Goal: Task Accomplishment & Management: Use online tool/utility

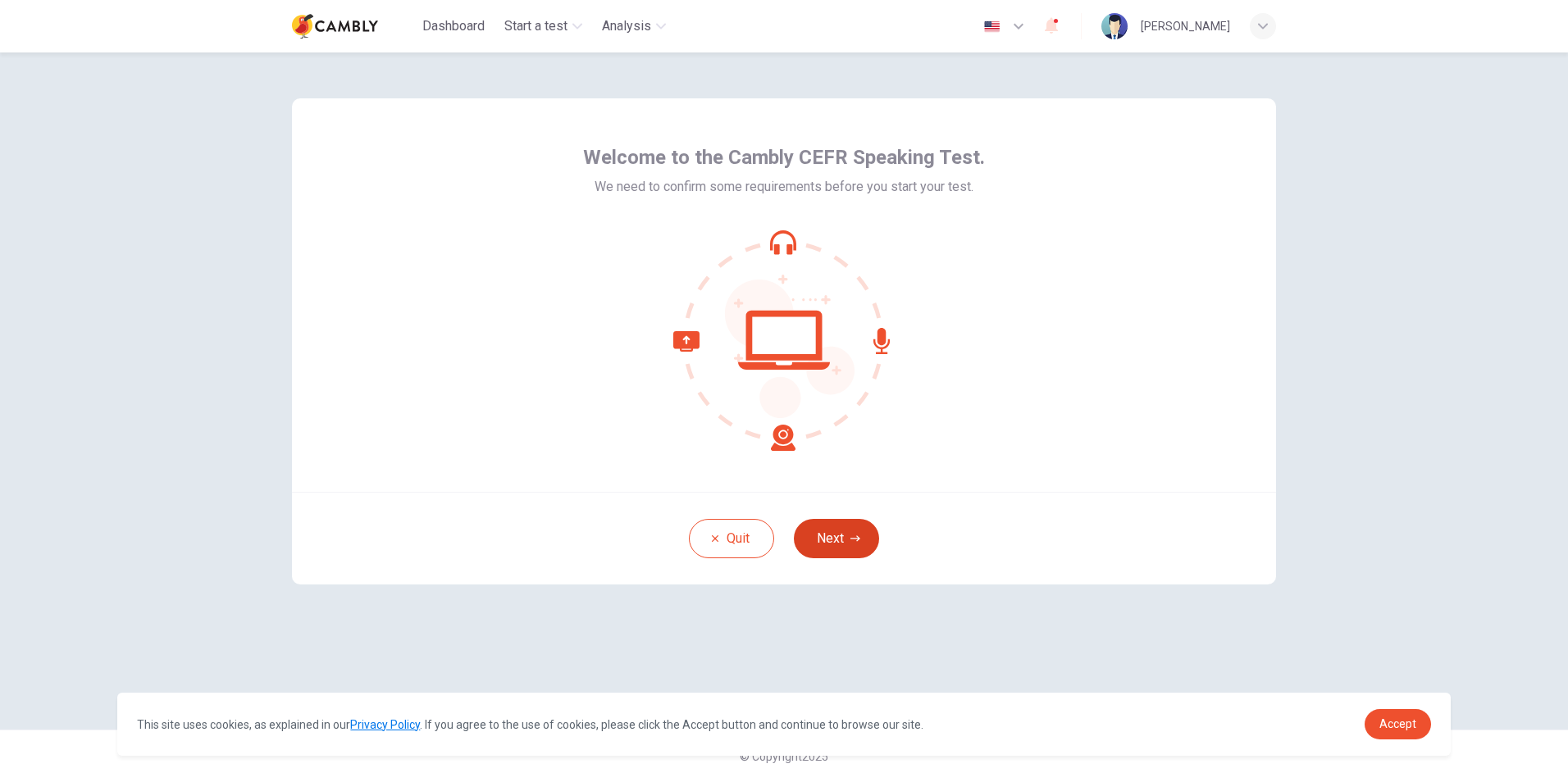
click at [846, 529] on button "Next" at bounding box center [836, 538] width 85 height 39
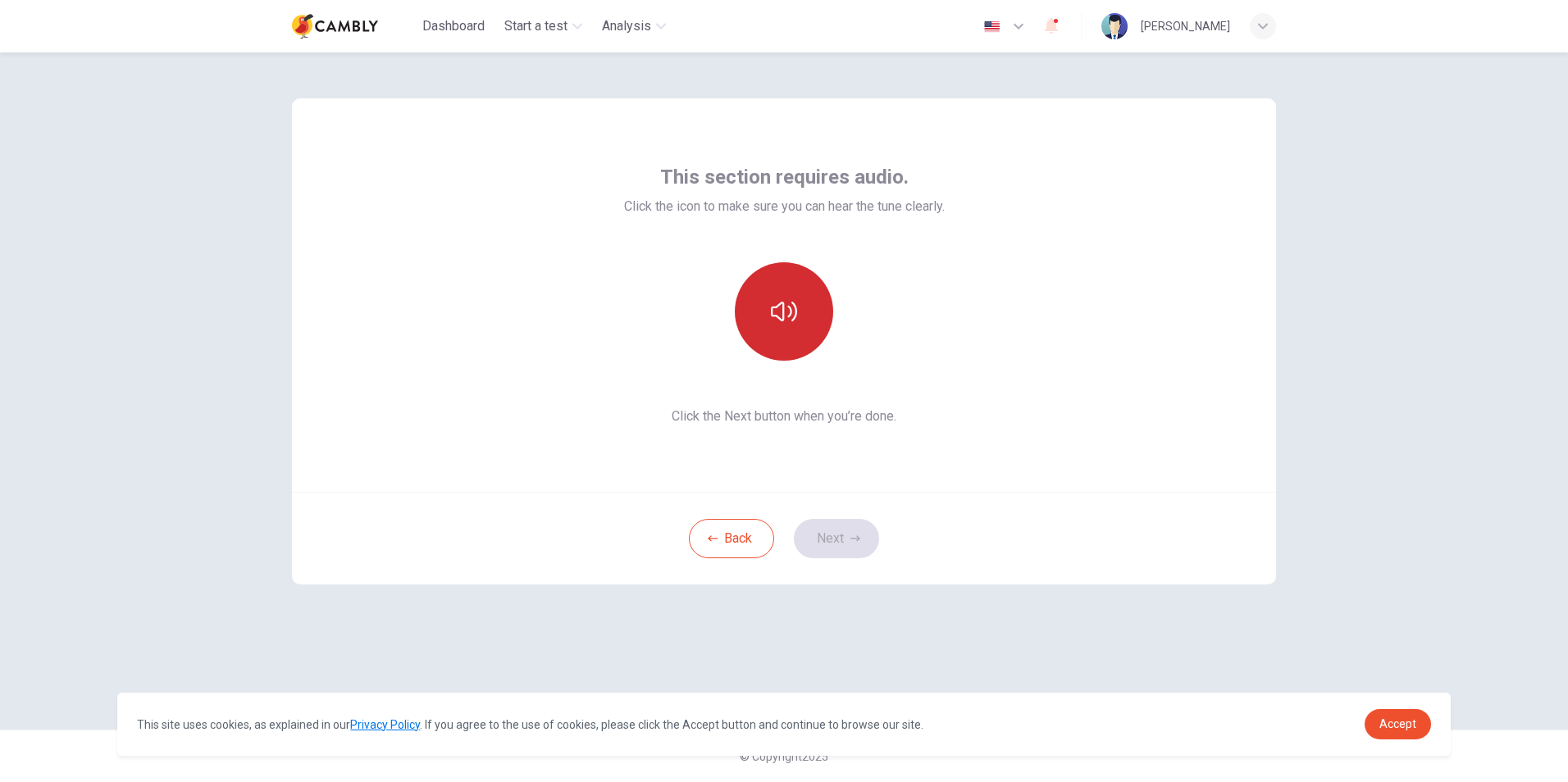
click at [787, 318] on icon "button" at bounding box center [784, 312] width 26 height 26
click at [853, 539] on icon "button" at bounding box center [856, 539] width 10 height 10
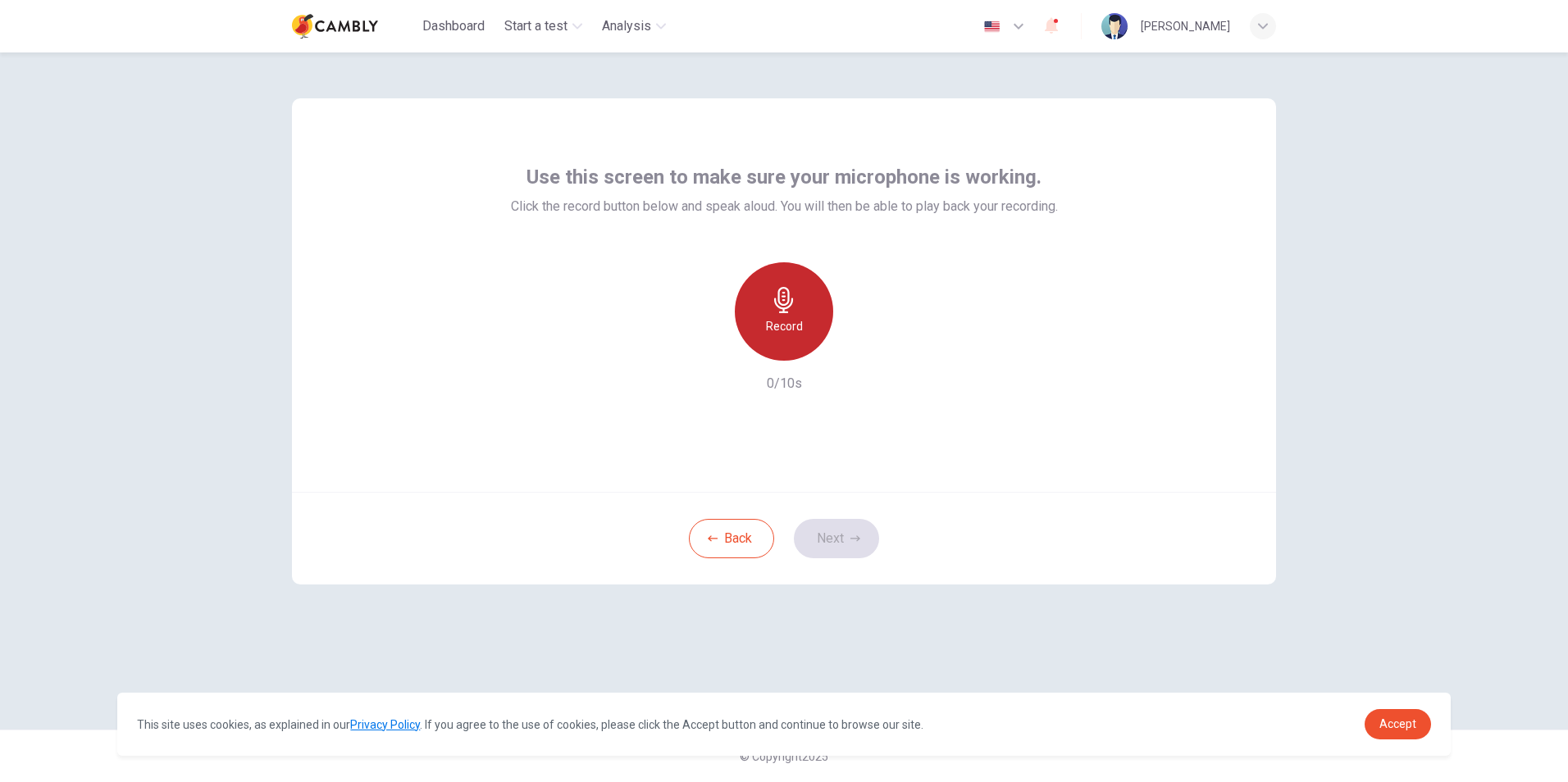
click at [776, 312] on icon "button" at bounding box center [784, 300] width 26 height 26
click at [859, 534] on icon "button" at bounding box center [856, 539] width 10 height 10
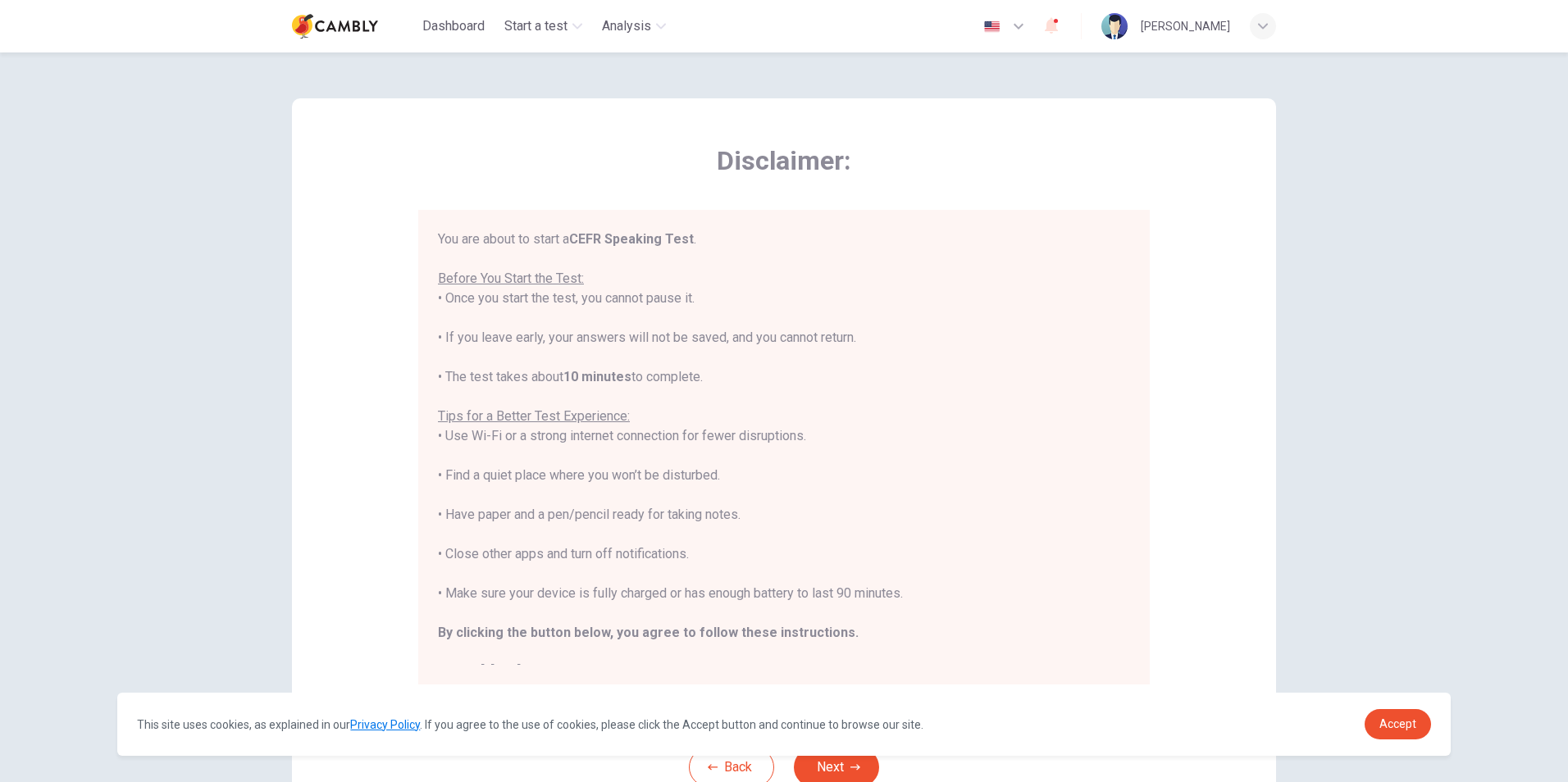
scroll to position [19, 0]
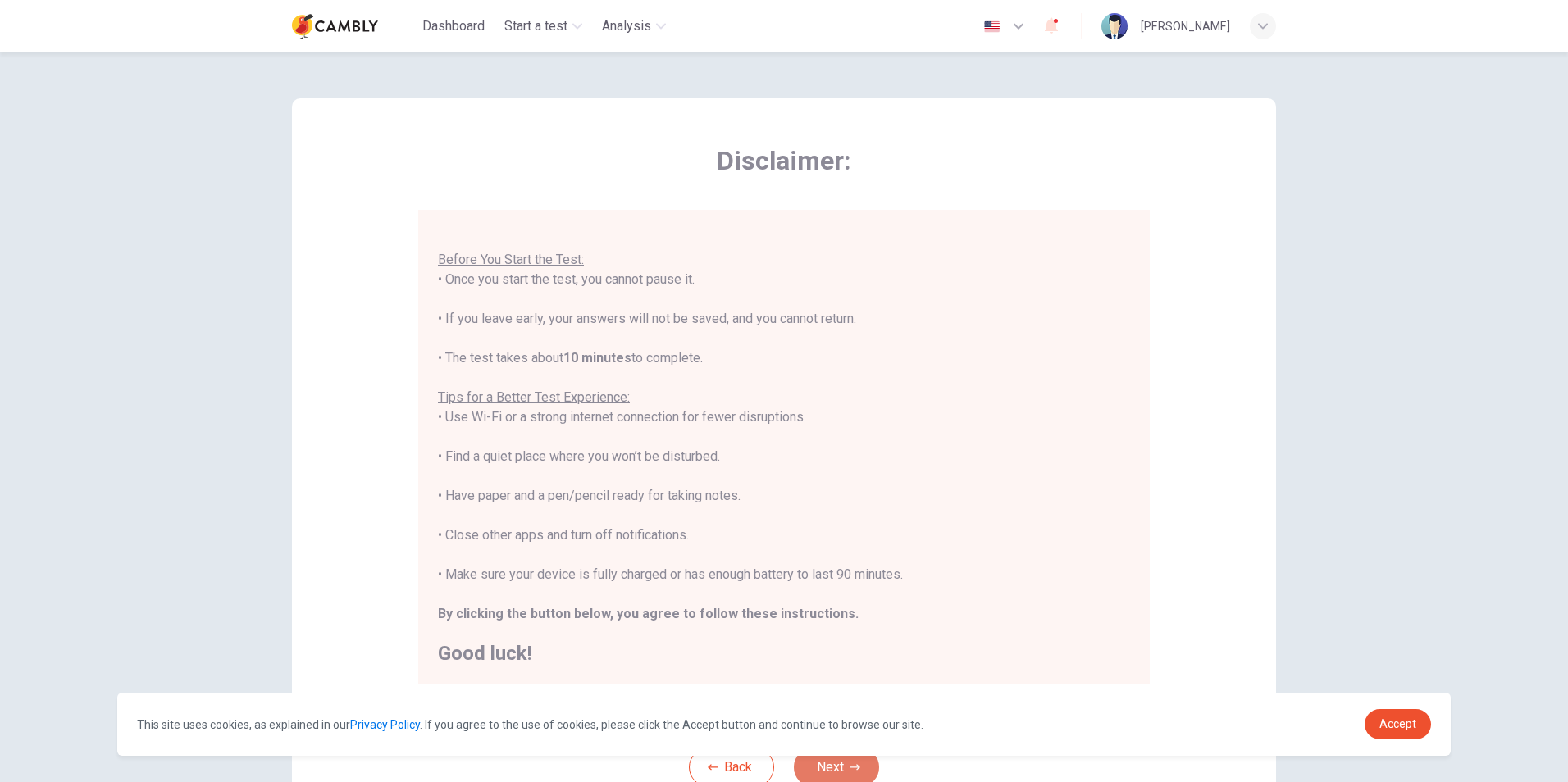
click at [842, 768] on button "Next" at bounding box center [836, 767] width 85 height 39
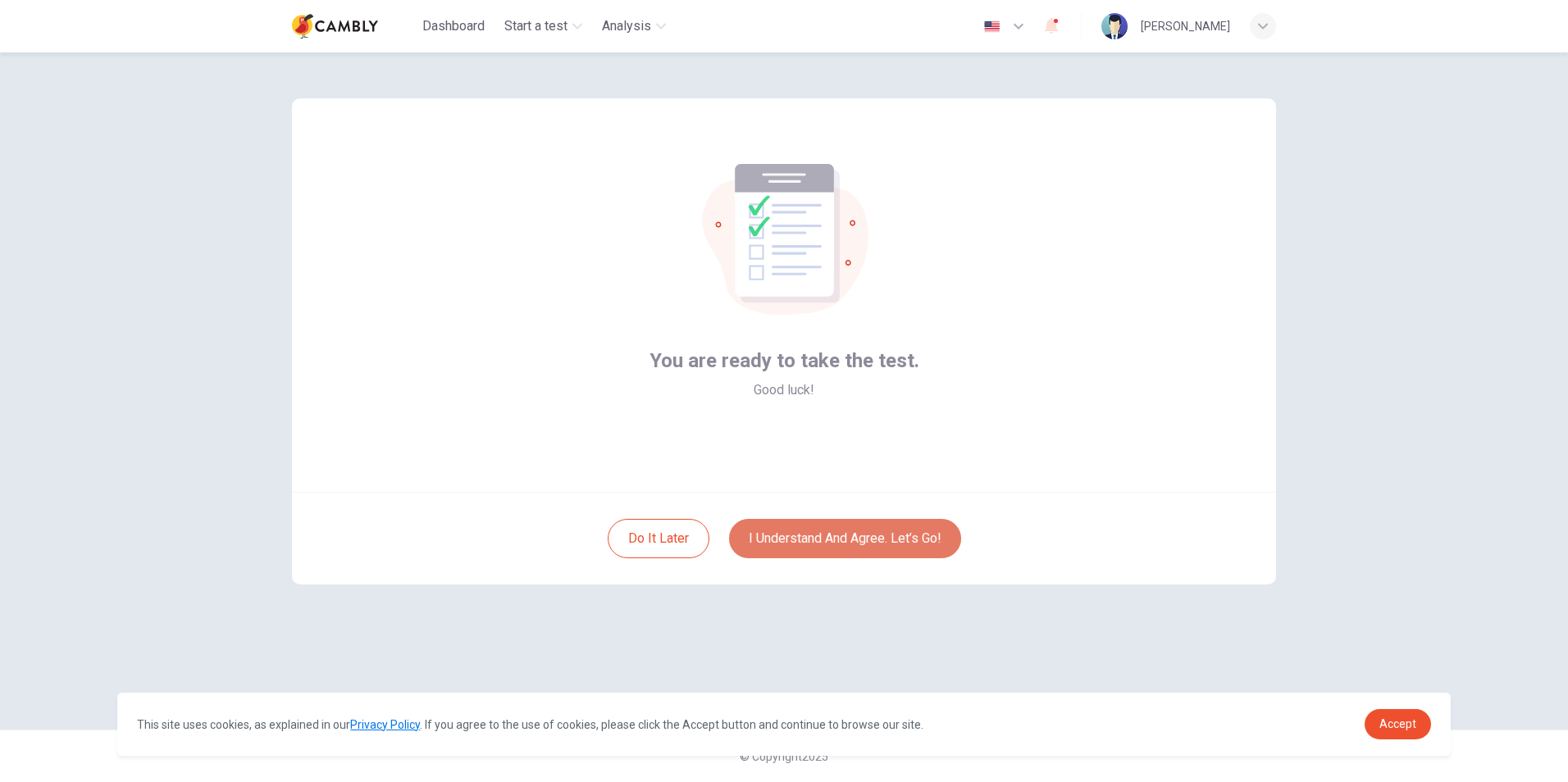
click at [854, 534] on button "I understand and agree. Let’s go!" at bounding box center [845, 538] width 232 height 39
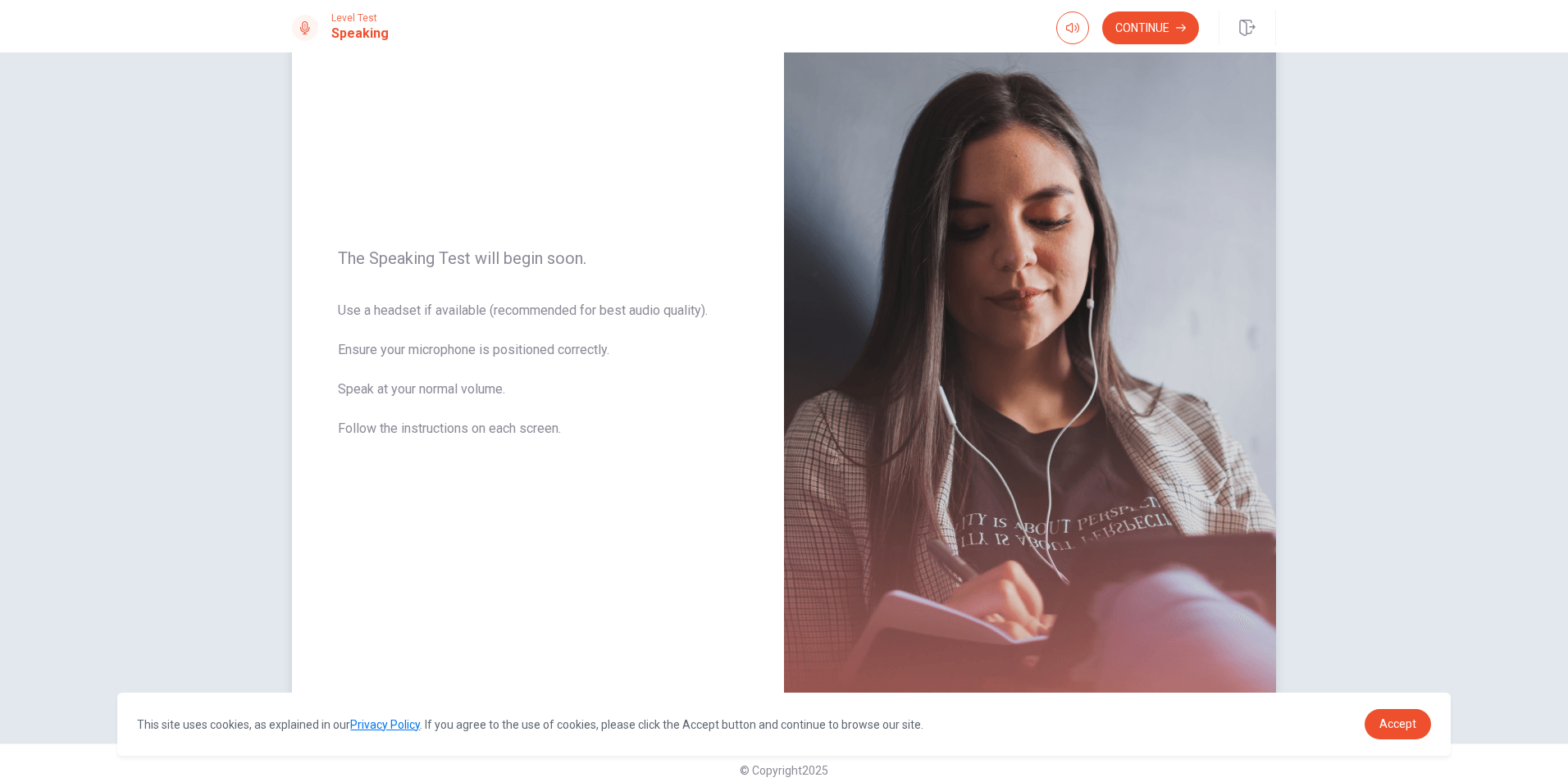
scroll to position [103, 0]
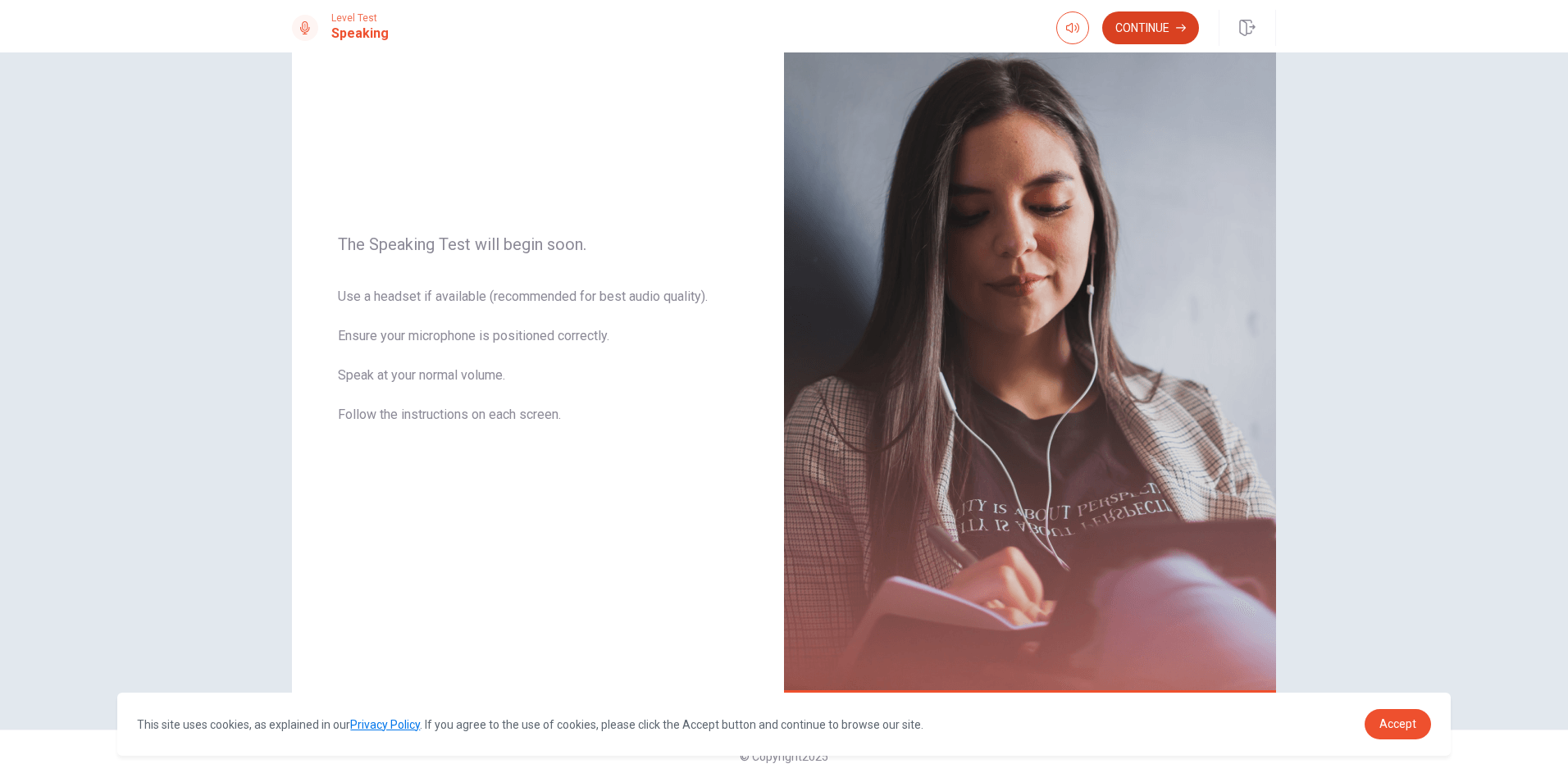
click at [1158, 34] on button "Continue" at bounding box center [1151, 27] width 97 height 33
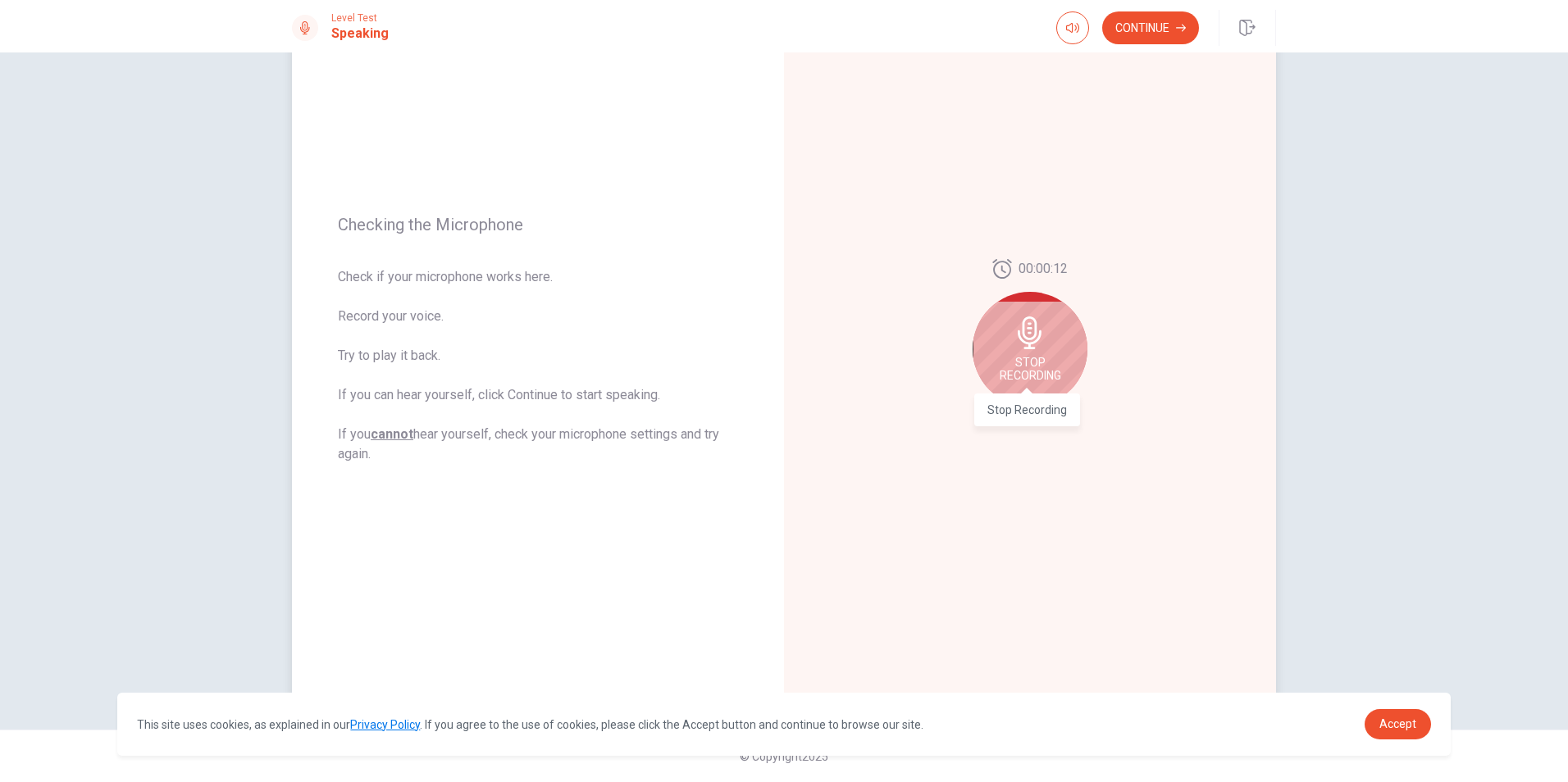
click at [1026, 360] on span "Stop Recording" at bounding box center [1031, 369] width 62 height 26
click at [1044, 422] on icon "Play Audio" at bounding box center [1047, 420] width 7 height 10
click at [1025, 338] on icon at bounding box center [1029, 338] width 24 height 33
click at [1044, 418] on icon "Play Audio" at bounding box center [1049, 420] width 10 height 10
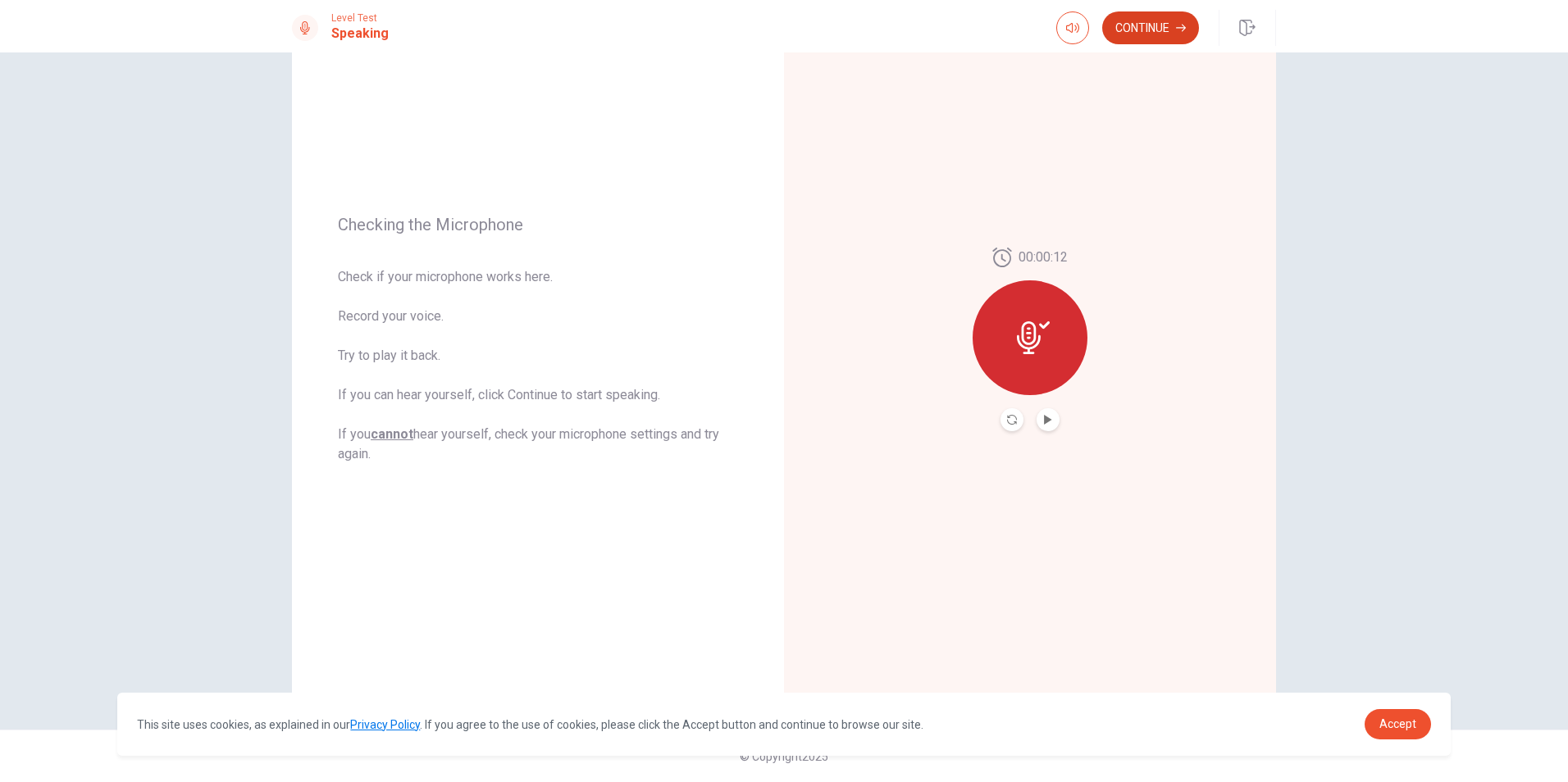
click at [1131, 24] on button "Continue" at bounding box center [1151, 27] width 97 height 33
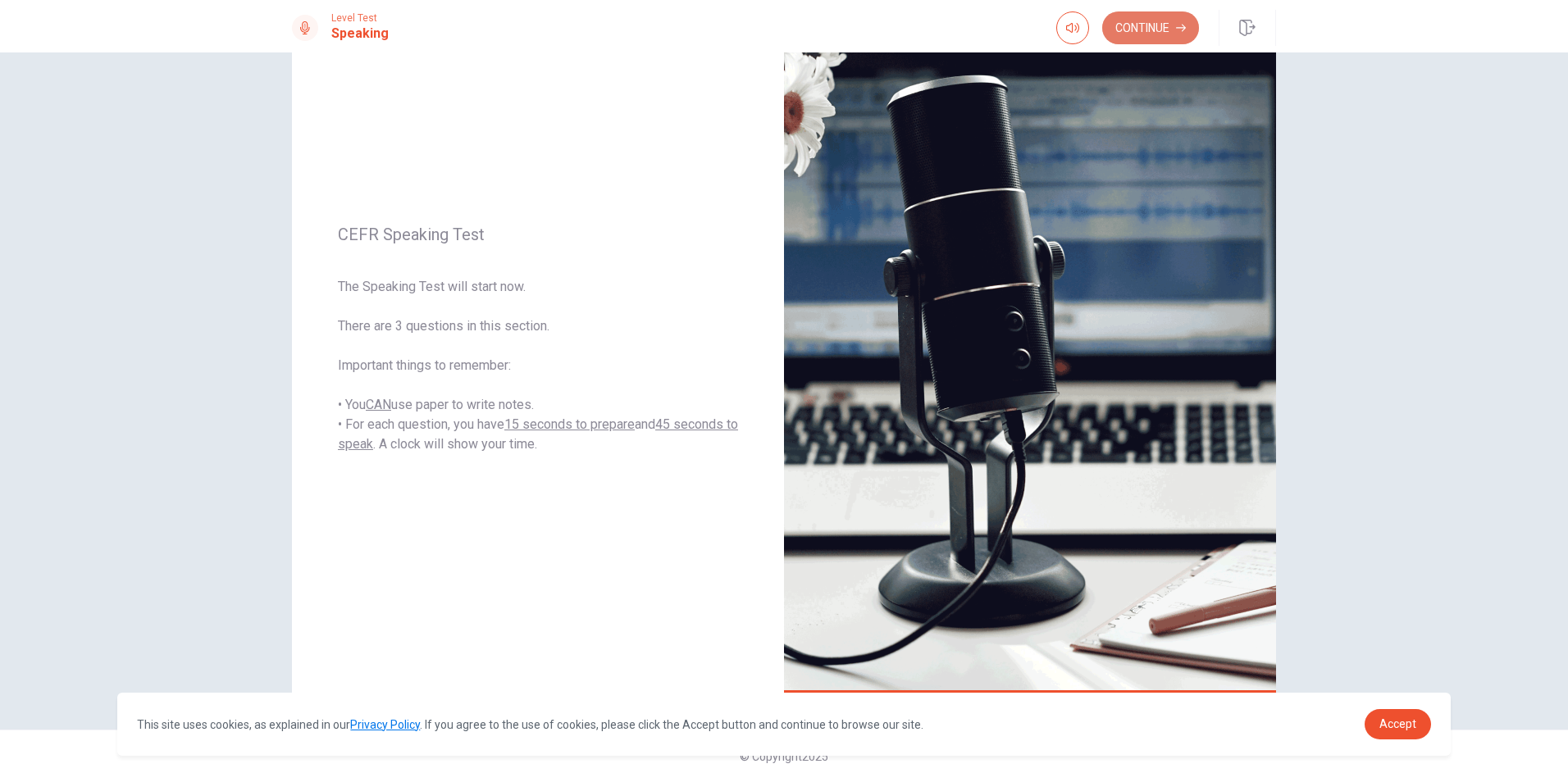
click at [1167, 21] on button "Continue" at bounding box center [1151, 27] width 97 height 33
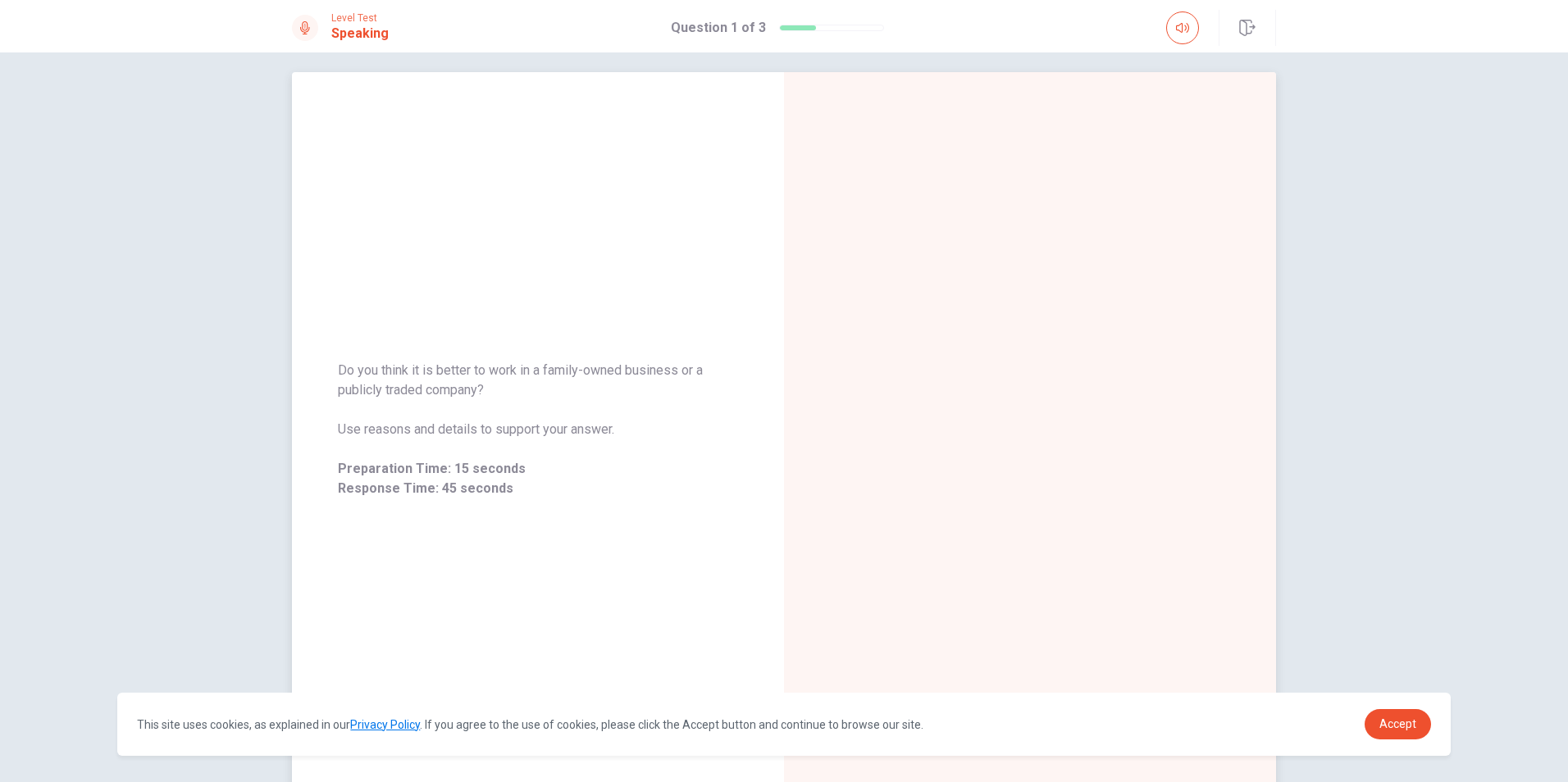
scroll to position [0, 0]
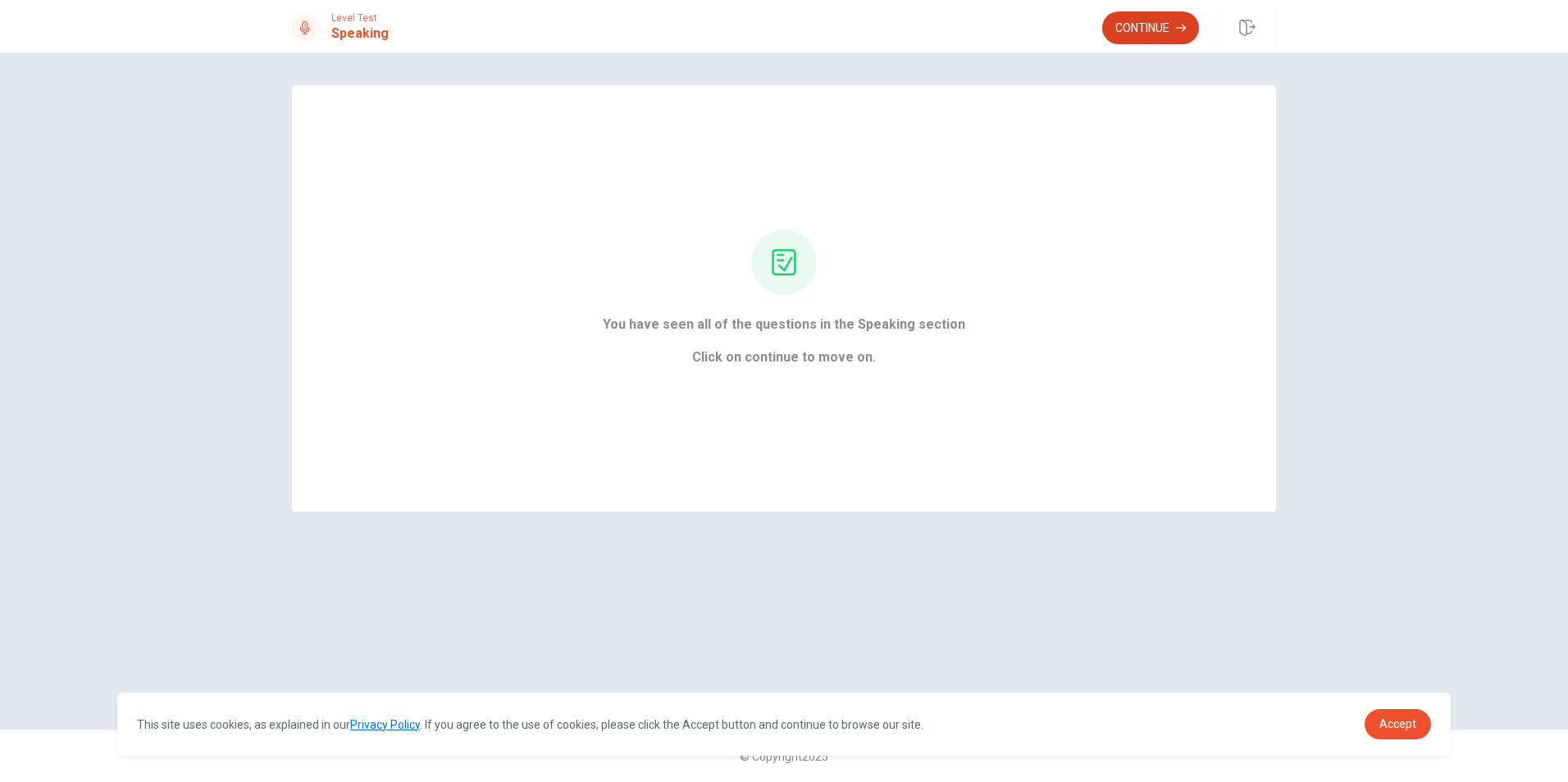
click at [1158, 31] on button "Continue" at bounding box center [1151, 27] width 97 height 33
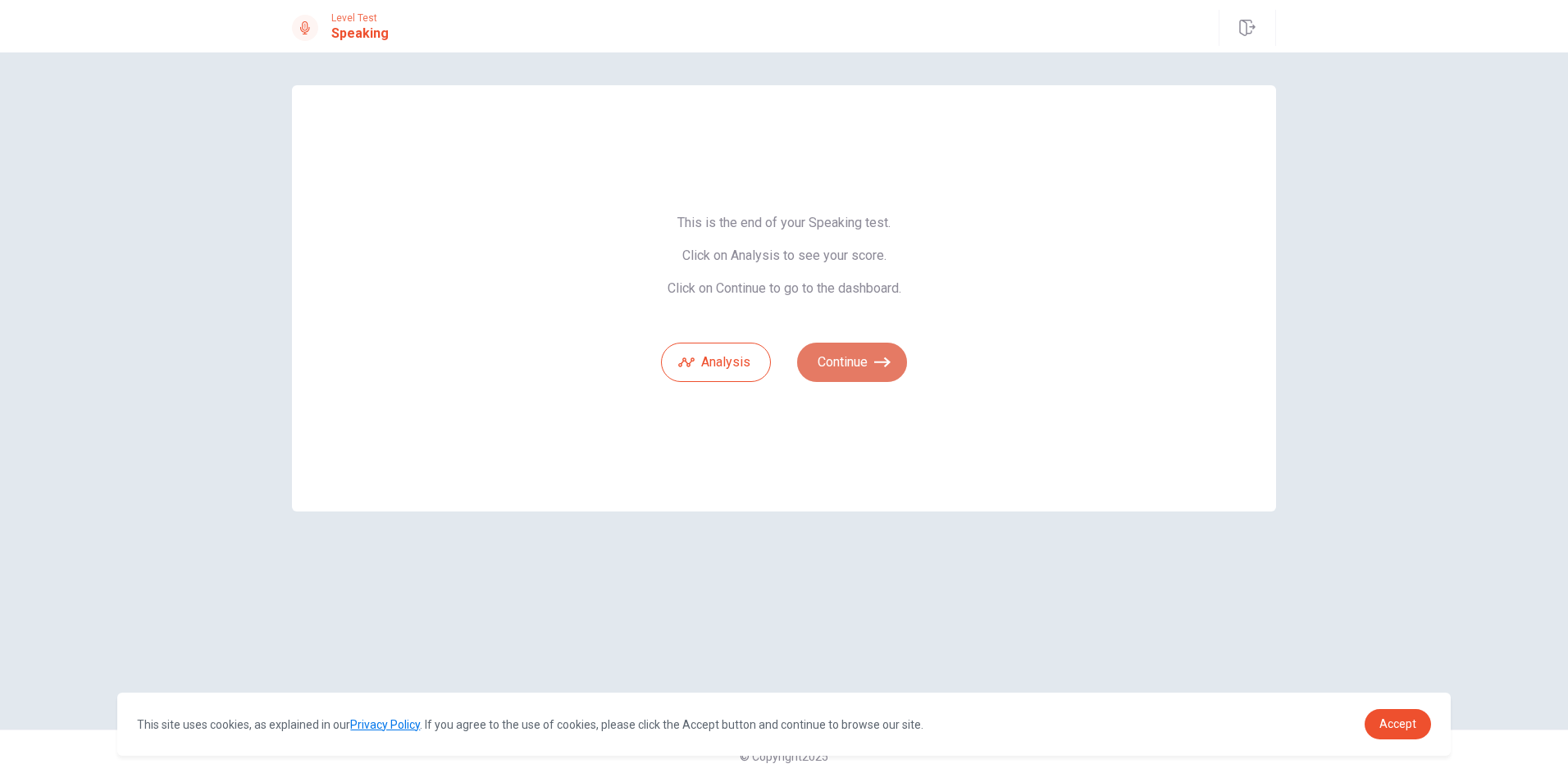
click at [860, 366] on button "Continue" at bounding box center [852, 362] width 110 height 39
